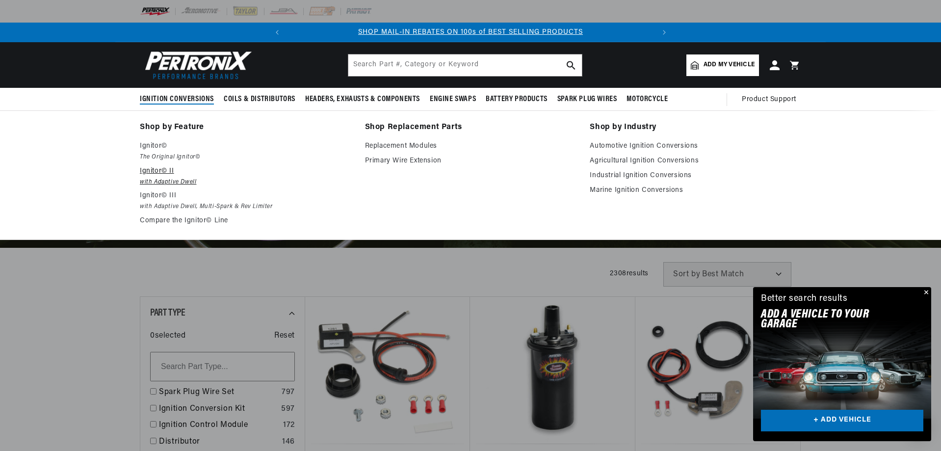
click at [156, 172] on p "Ignitor© II" at bounding box center [245, 171] width 211 height 12
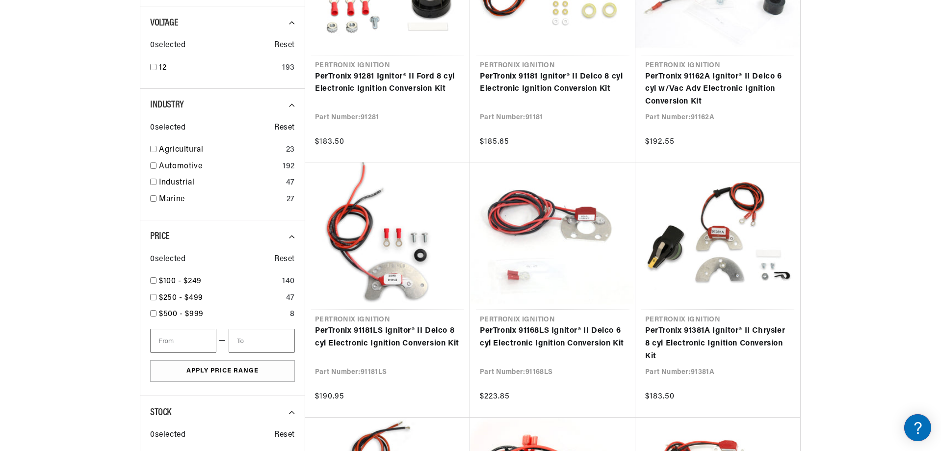
scroll to position [392, 0]
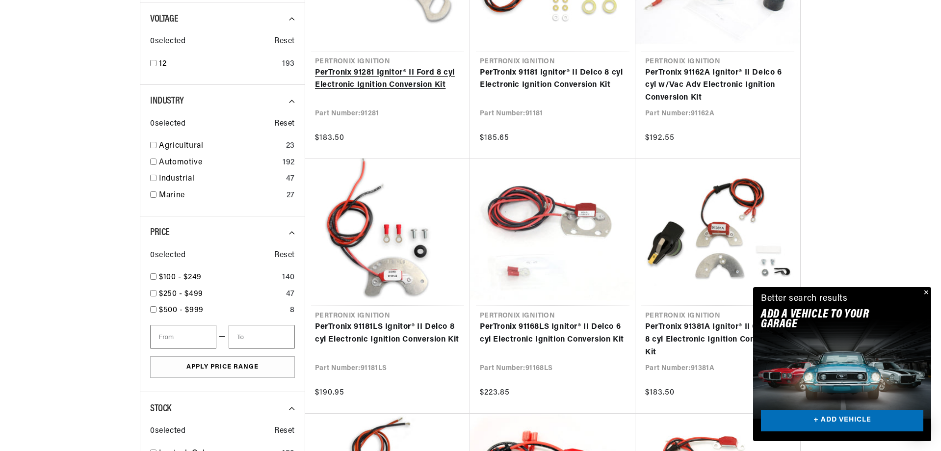
click at [374, 84] on link "PerTronix 91281 Ignitor® II Ford 8 cyl Electronic Ignition Conversion Kit" at bounding box center [387, 79] width 145 height 25
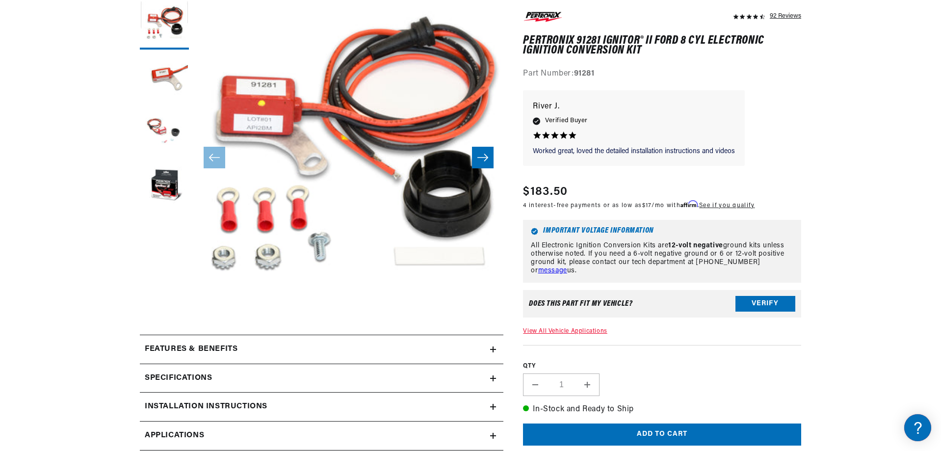
scroll to position [294, 0]
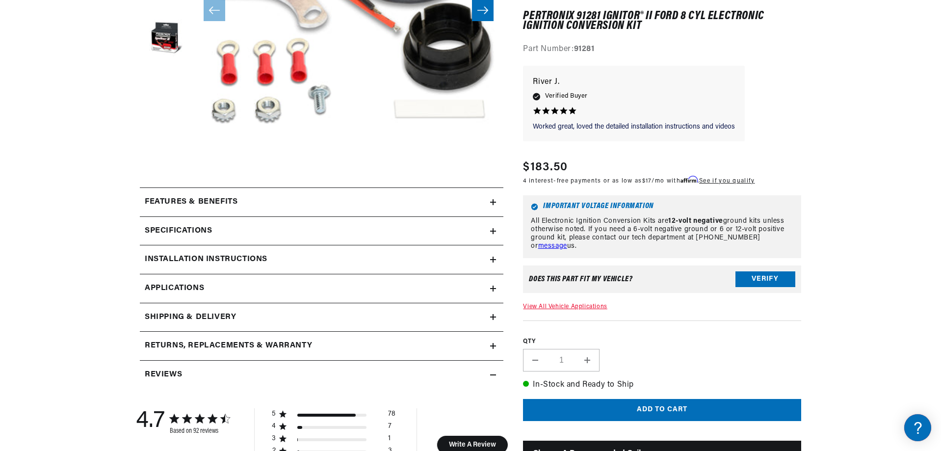
click at [228, 204] on h2 "Features & Benefits" at bounding box center [191, 202] width 93 height 13
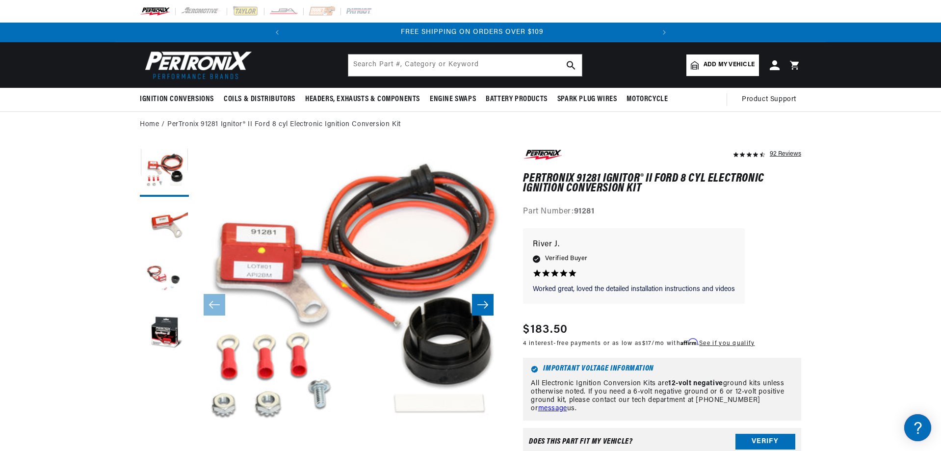
scroll to position [0, 366]
